Goal: Navigation & Orientation: Find specific page/section

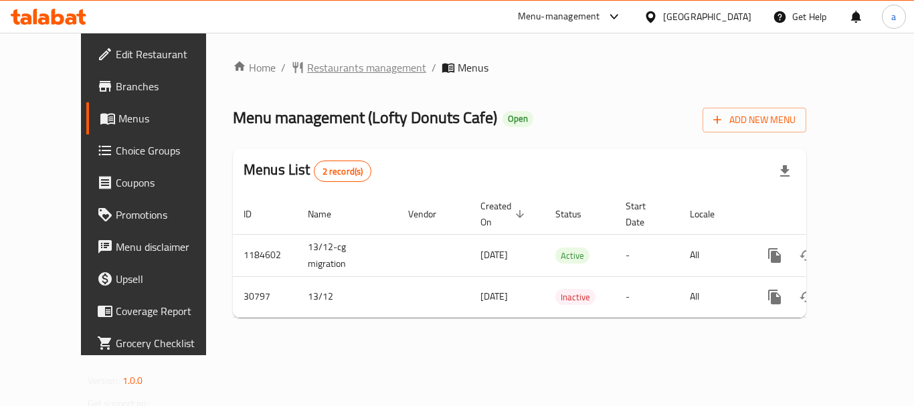
click at [317, 68] on span "Restaurants management" at bounding box center [366, 68] width 119 height 16
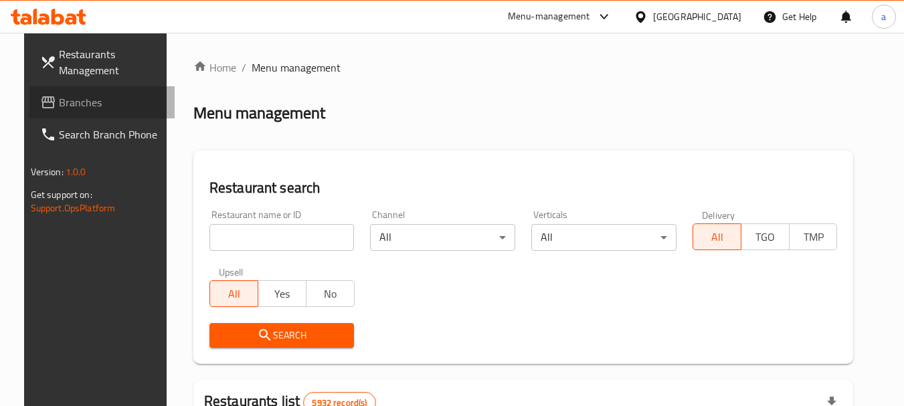
click at [75, 97] on span "Branches" at bounding box center [112, 102] width 106 height 16
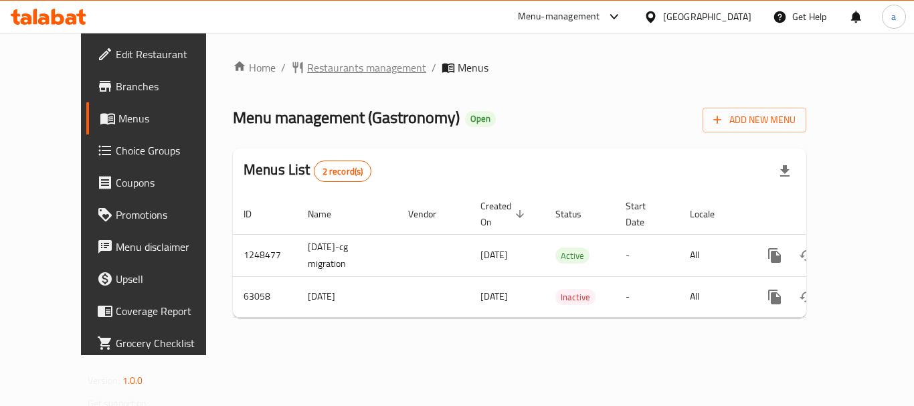
click at [335, 73] on span "Restaurants management" at bounding box center [366, 68] width 119 height 16
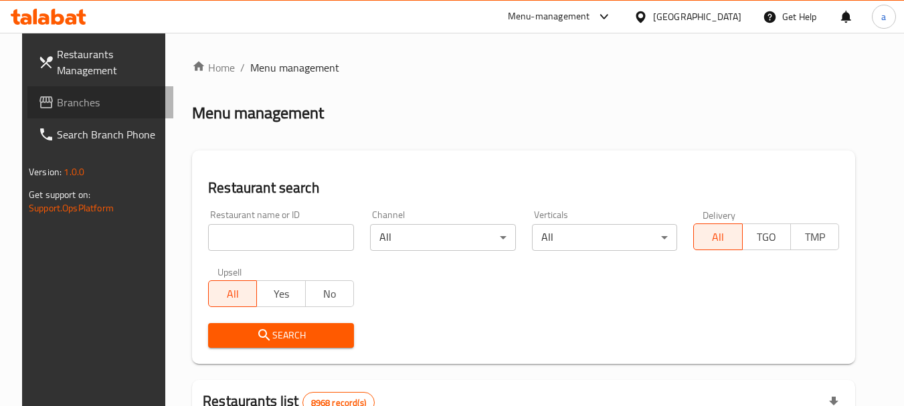
click at [68, 102] on span "Branches" at bounding box center [110, 102] width 106 height 16
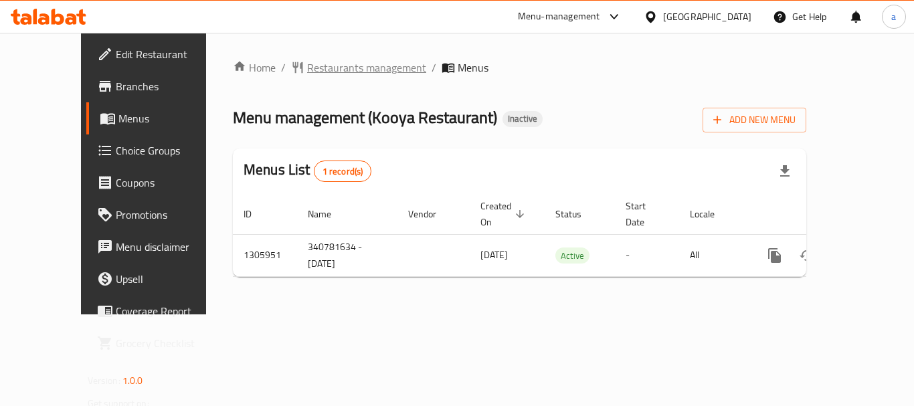
click at [332, 65] on span "Restaurants management" at bounding box center [366, 68] width 119 height 16
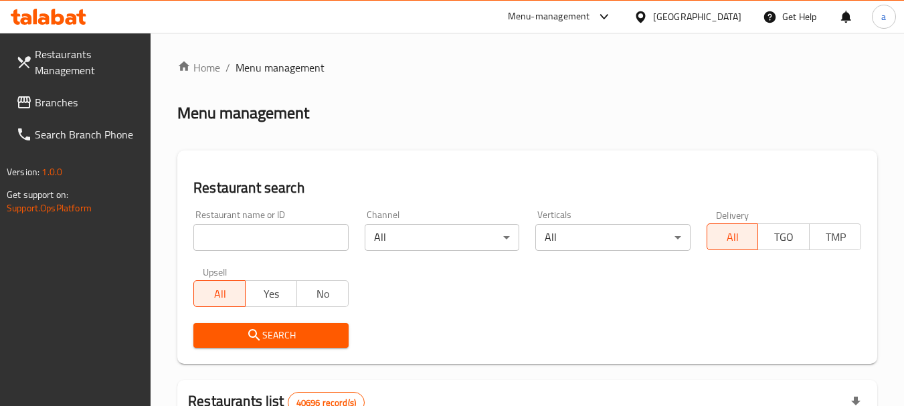
click at [78, 90] on link "Branches" at bounding box center [78, 102] width 146 height 32
